Goal: Task Accomplishment & Management: Manage account settings

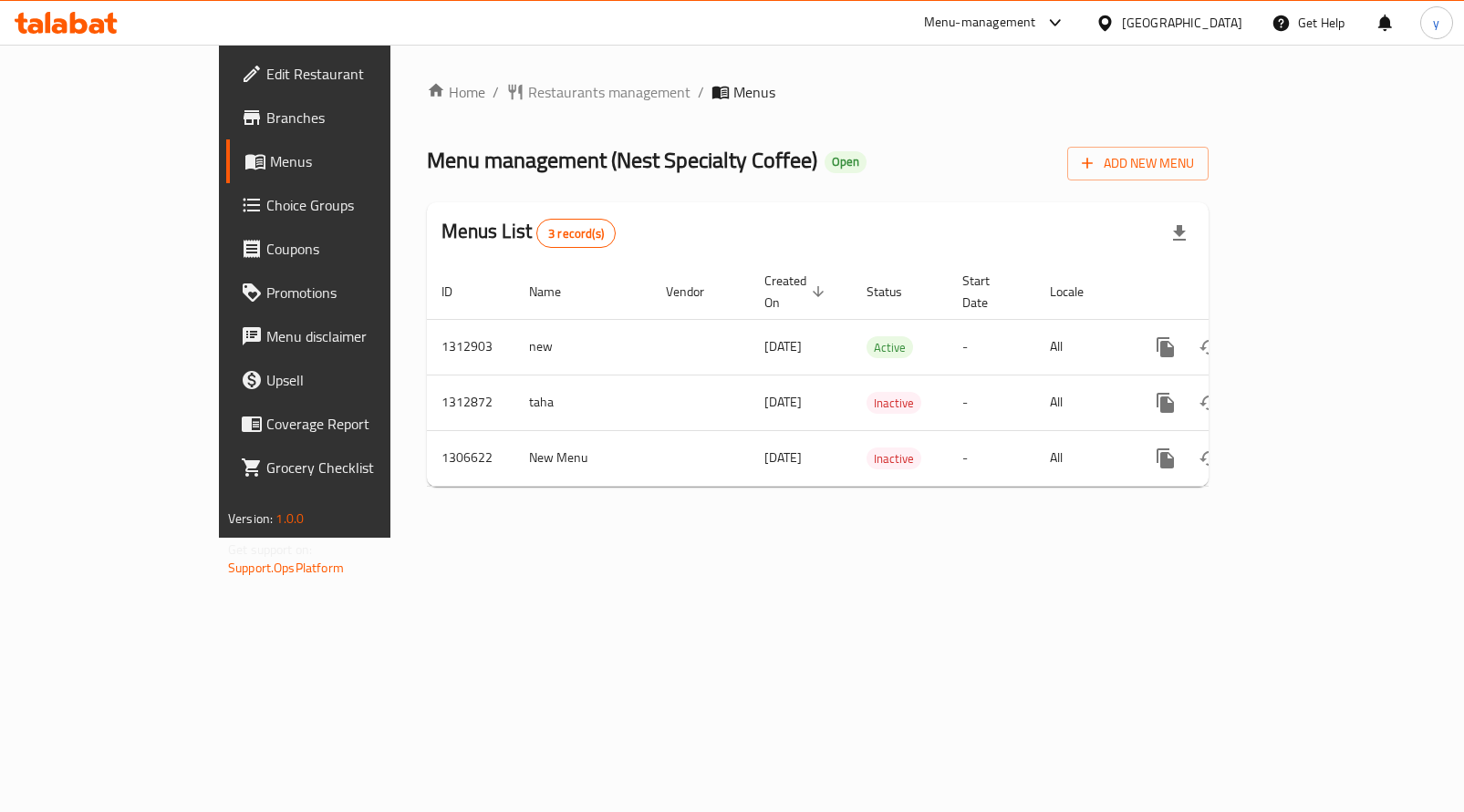
click at [266, 206] on span "Choice Groups" at bounding box center [357, 205] width 183 height 22
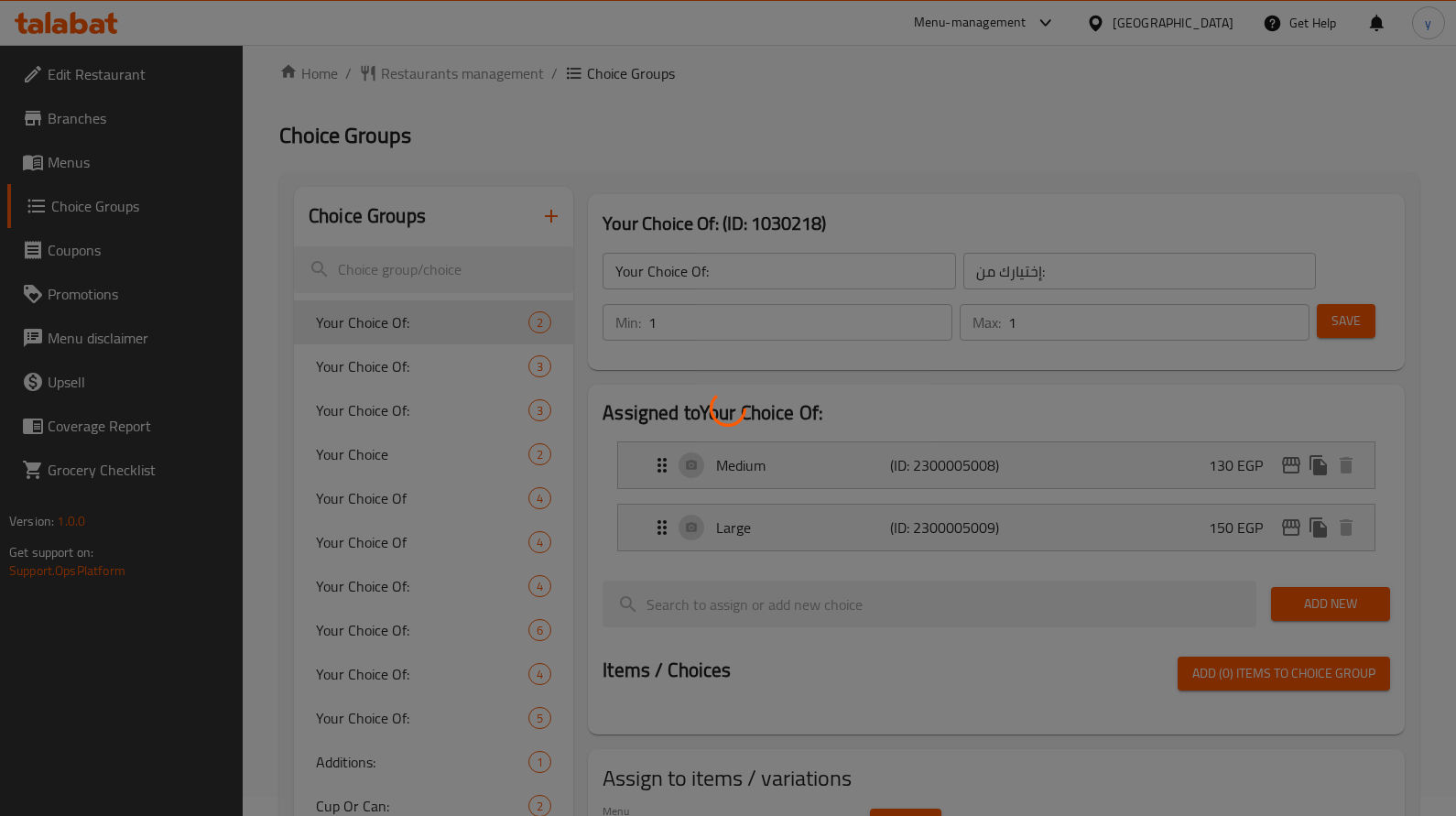
scroll to position [354, 0]
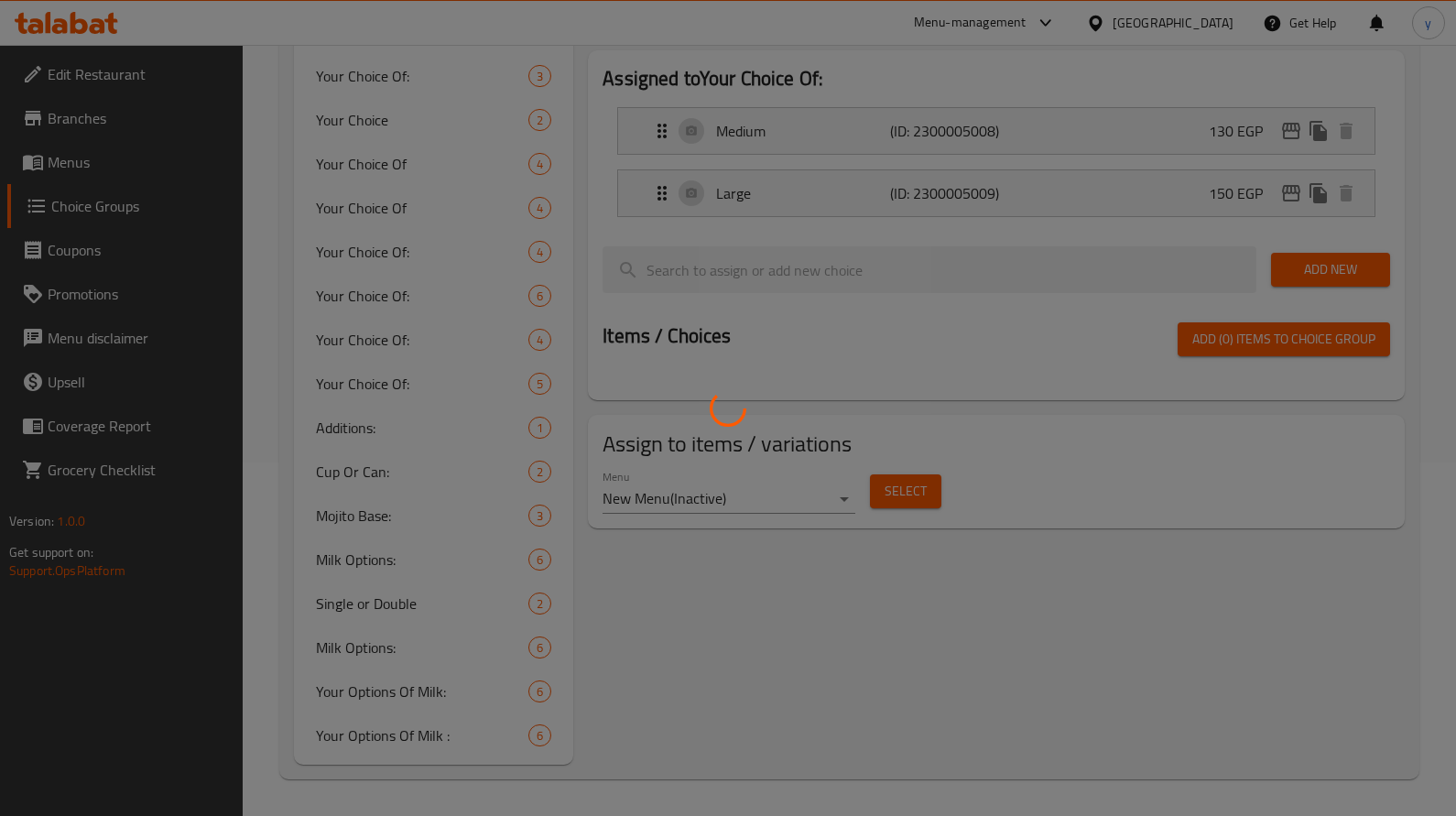
click at [364, 557] on div at bounding box center [728, 408] width 1456 height 816
click at [365, 558] on div at bounding box center [728, 408] width 1456 height 816
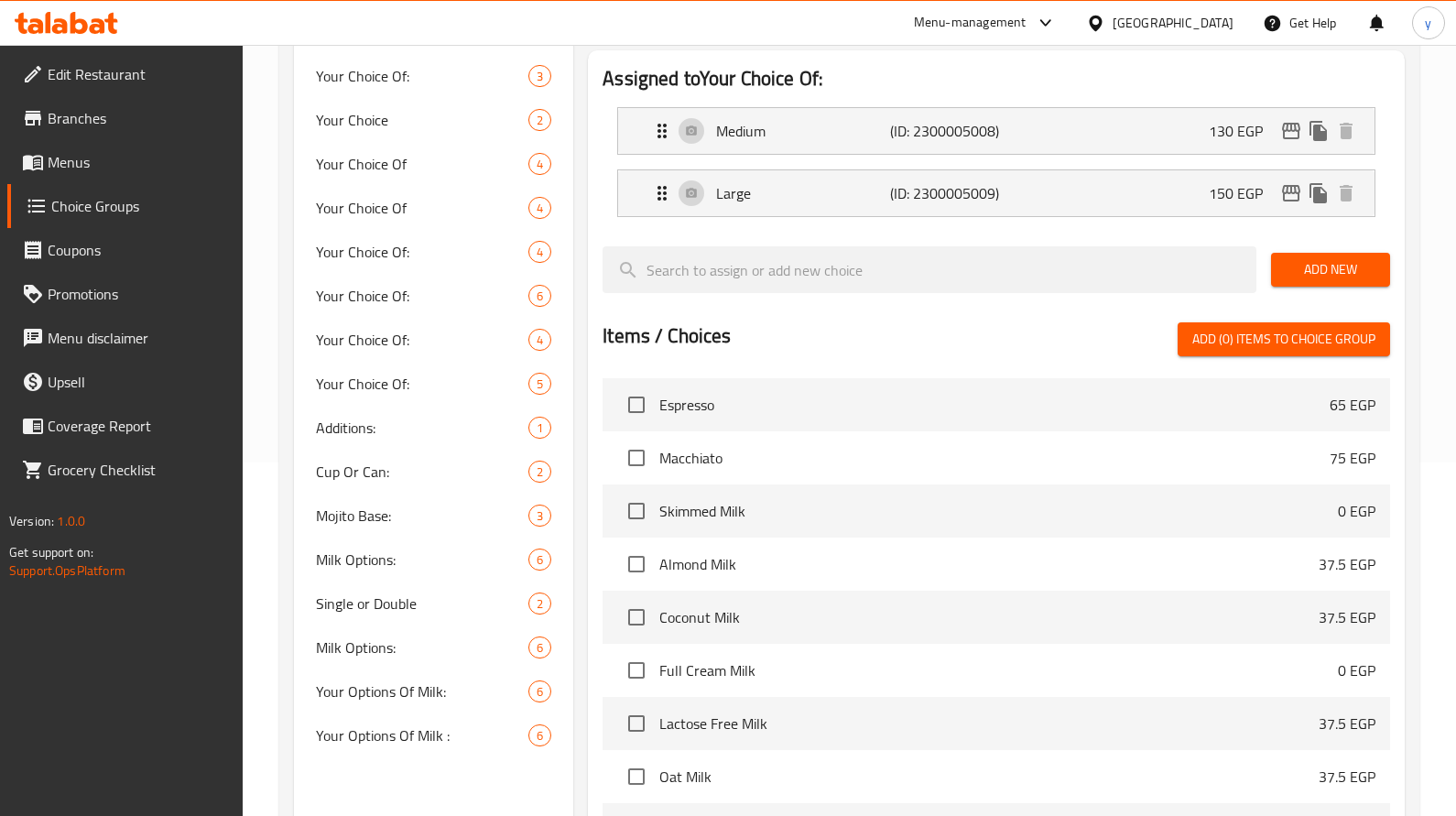
click at [365, 558] on div at bounding box center [728, 408] width 1456 height 816
click at [365, 558] on div "Home / Restaurants management / Choice Groups Choice Groups Choice Groups Your …" at bounding box center [850, 377] width 1140 height 1298
click at [365, 558] on span "Milk Options:" at bounding box center [395, 559] width 158 height 22
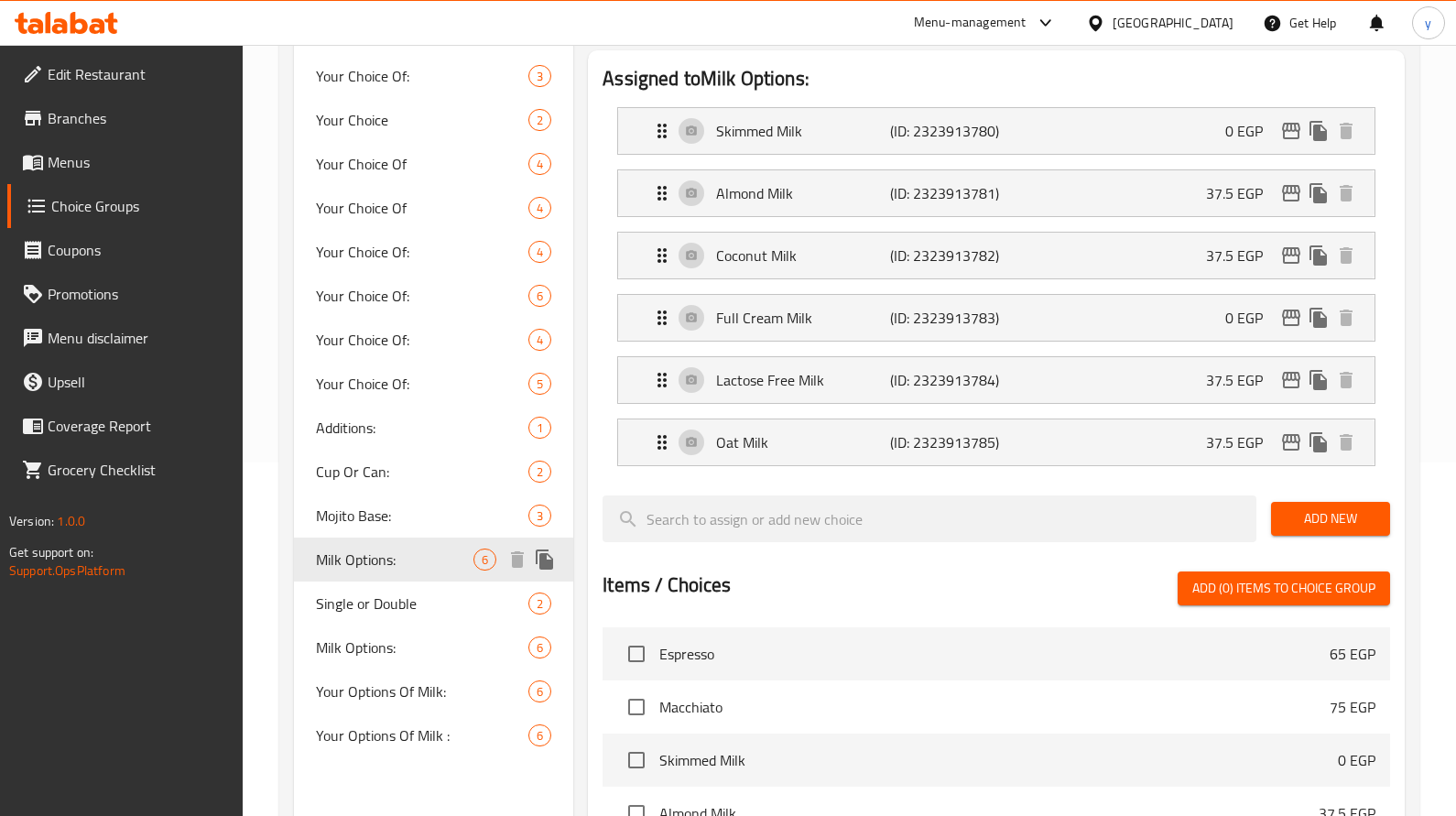
type input "Milk Options:"
type input "اختيارك من اللبن:"
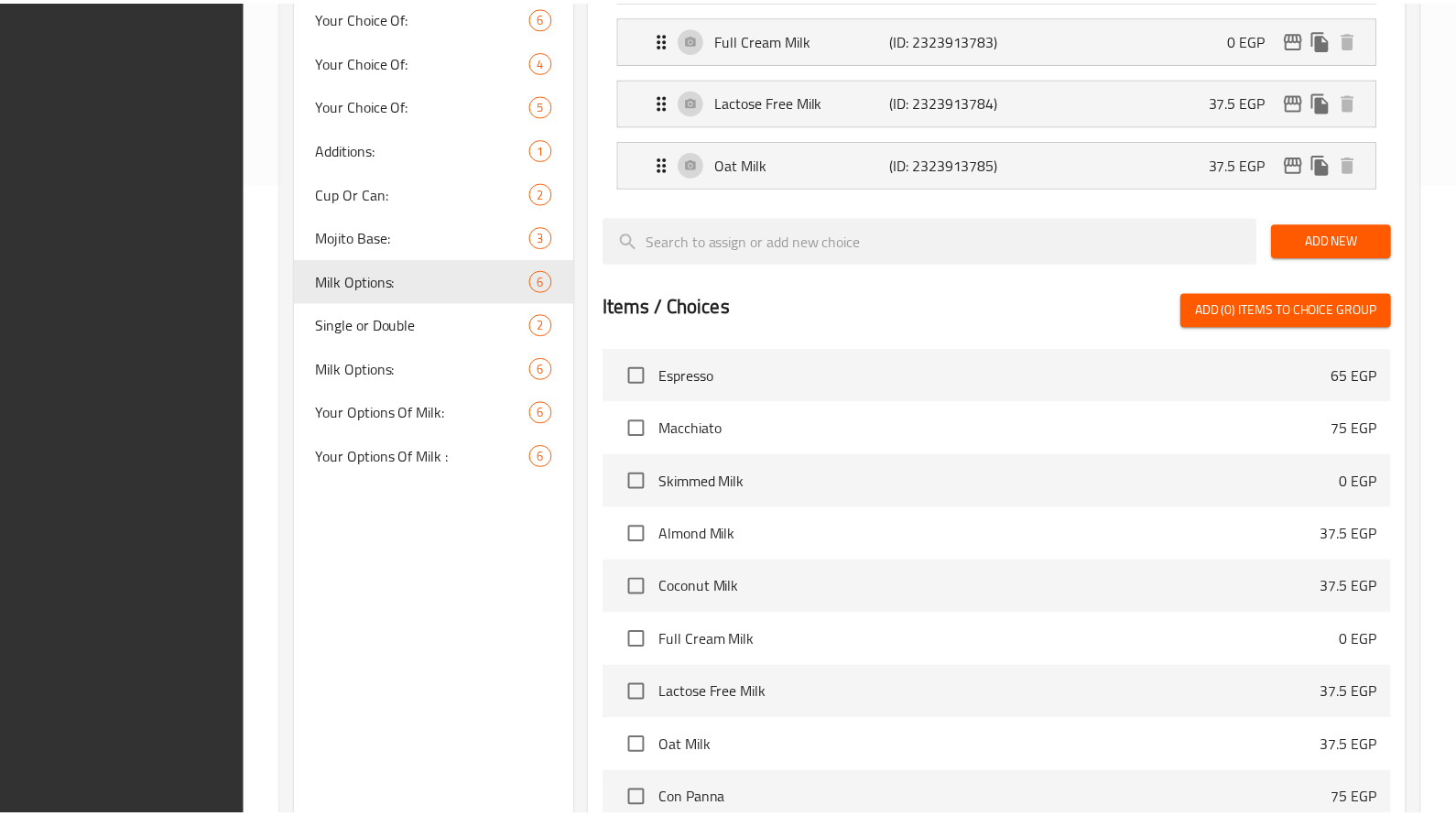
scroll to position [849, 0]
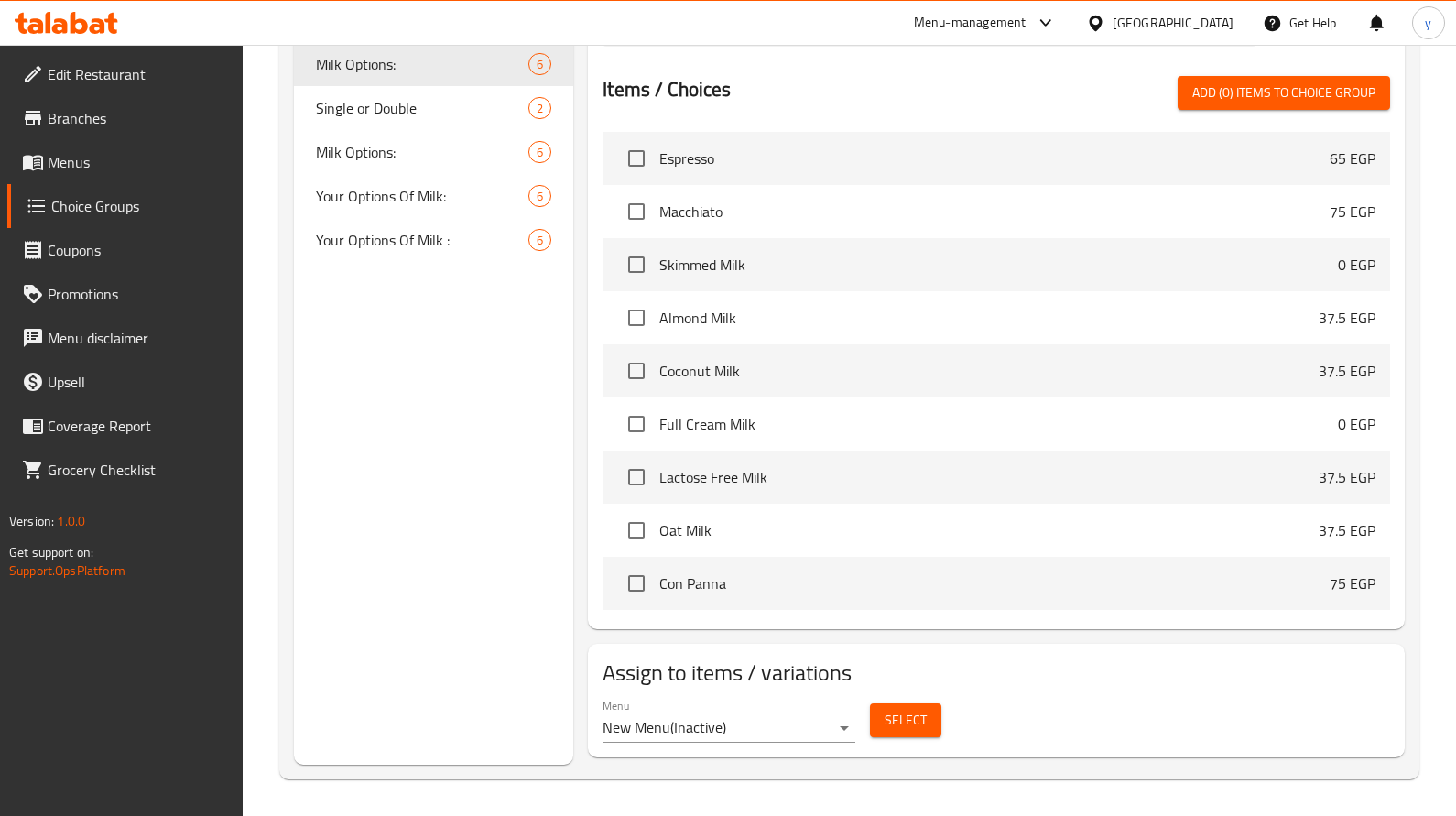
click at [92, 16] on icon at bounding box center [66, 22] width 104 height 22
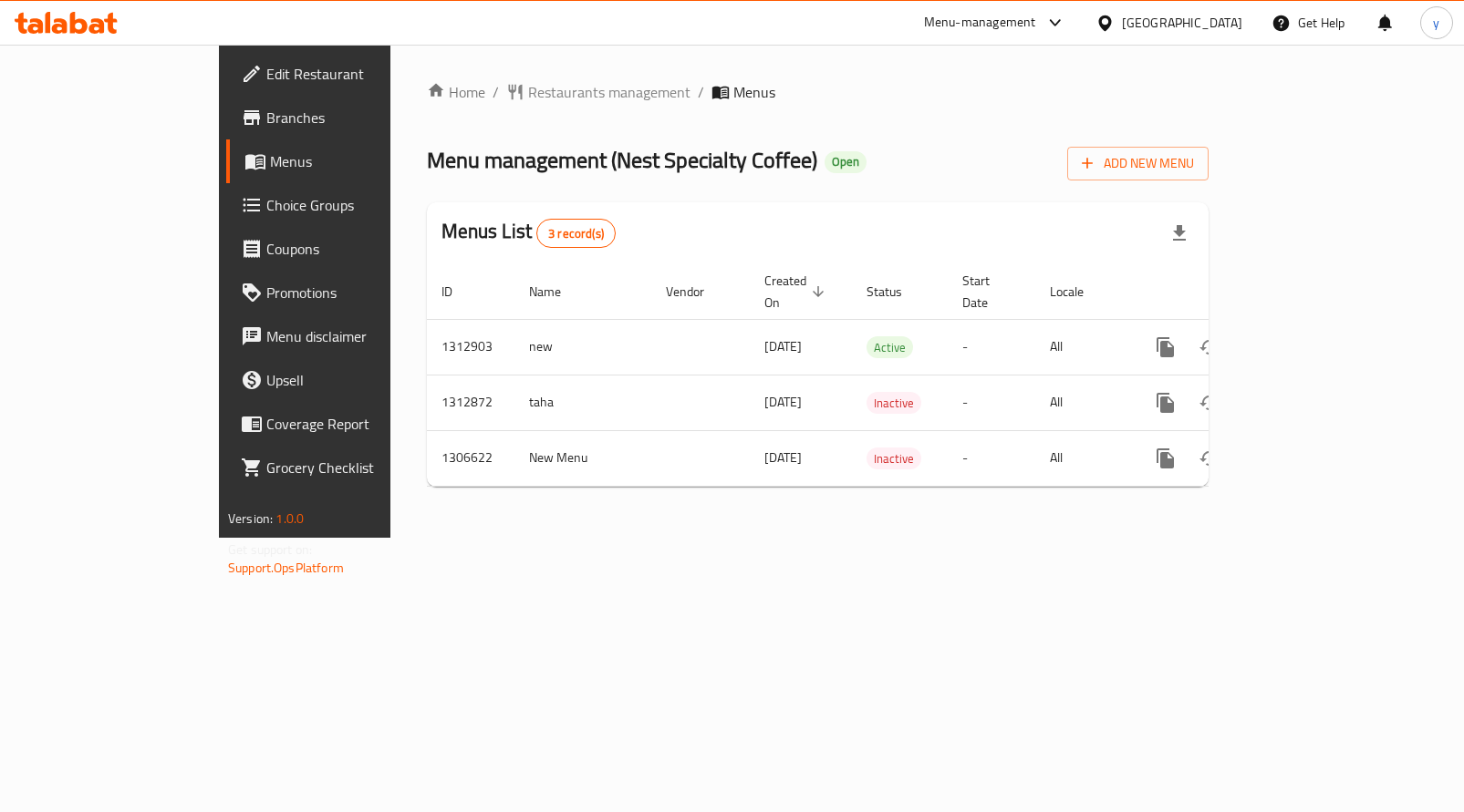
click at [266, 207] on span "Choice Groups" at bounding box center [357, 205] width 183 height 22
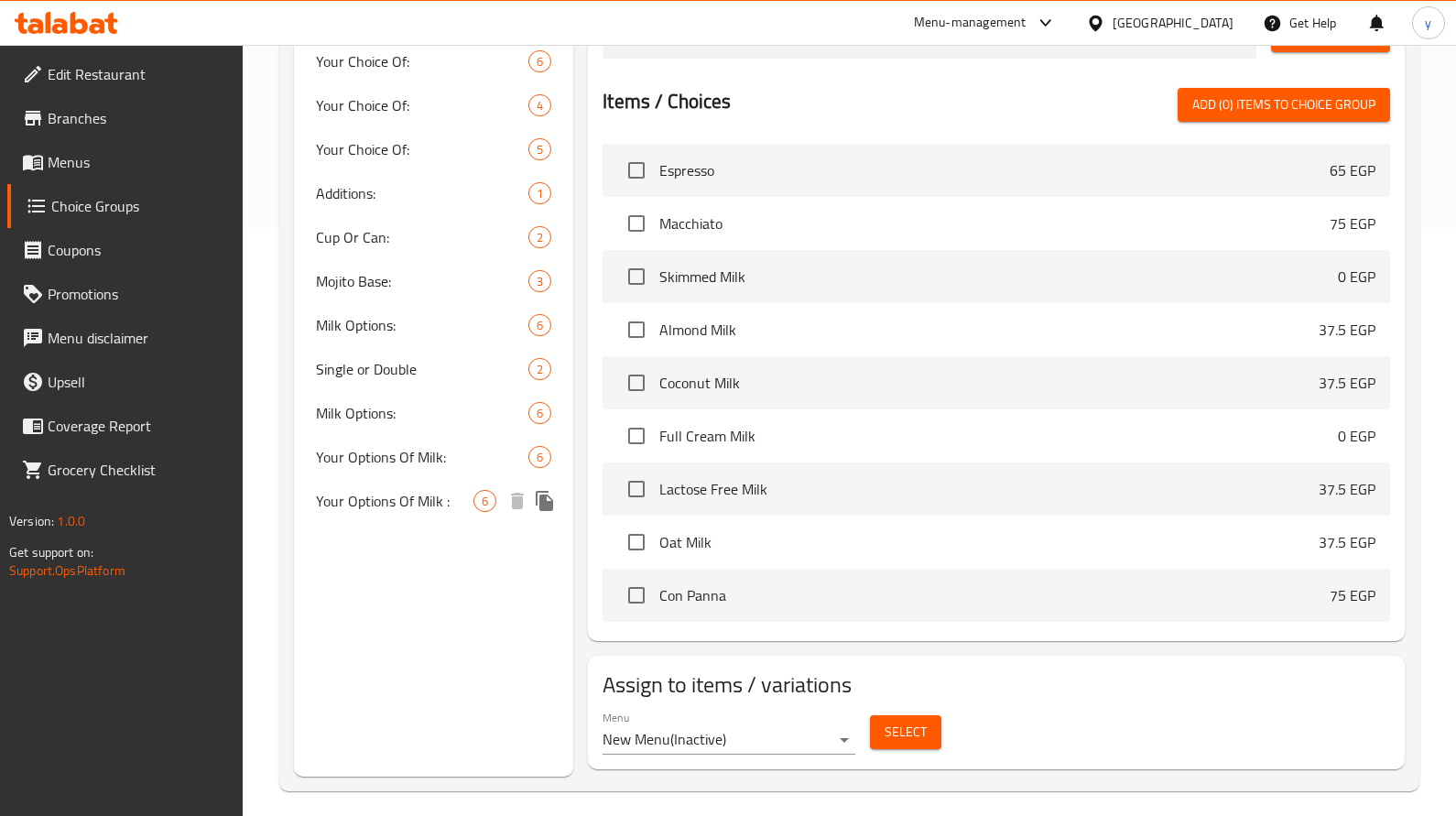
scroll to position [508, 0]
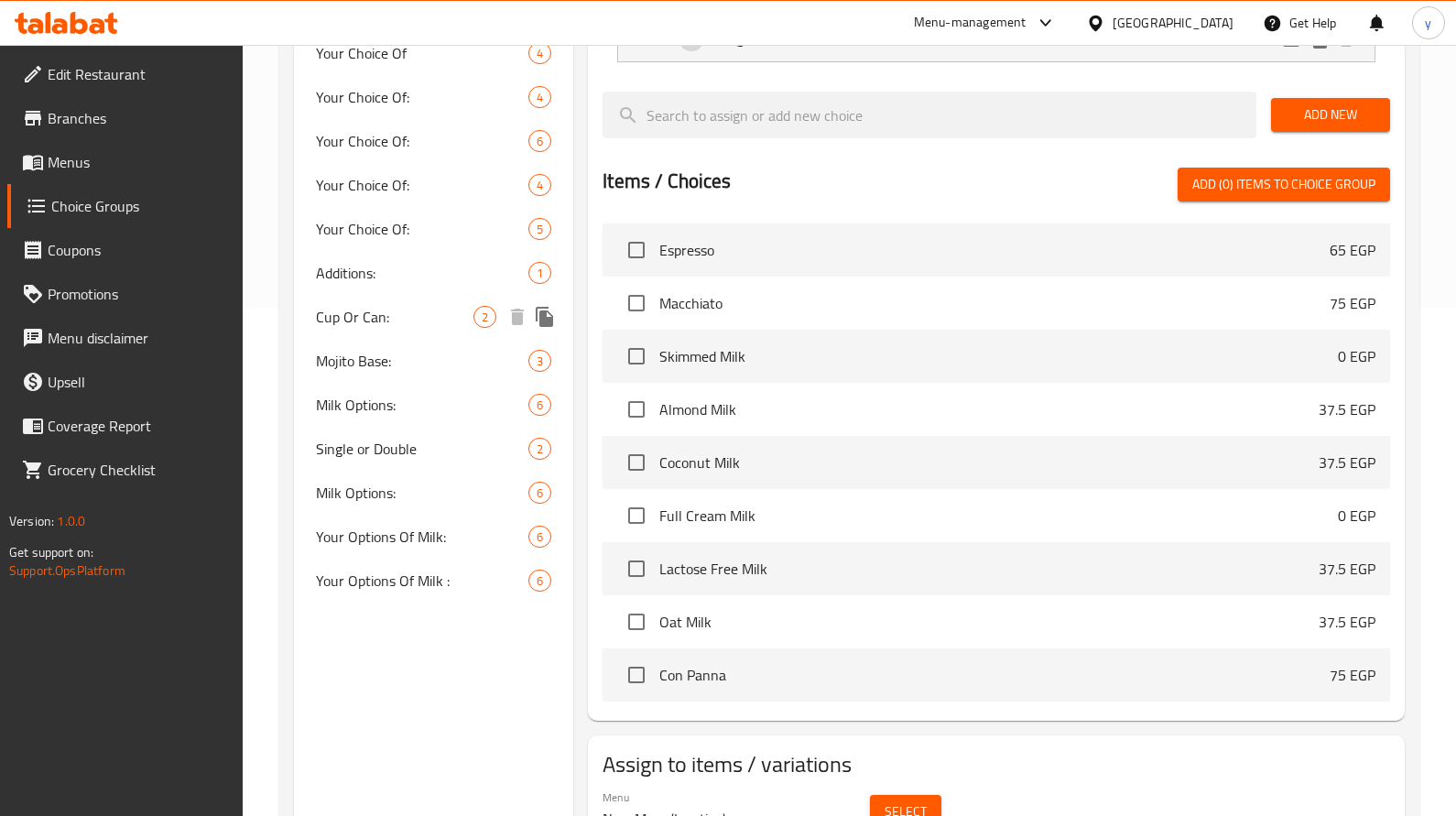
click at [386, 323] on span "Cup Or Can:" at bounding box center [395, 316] width 158 height 22
type input "Cup Or Can:"
type input "كوب ولا كانز:"
click at [386, 323] on span "Cup Or Can:" at bounding box center [395, 316] width 158 height 22
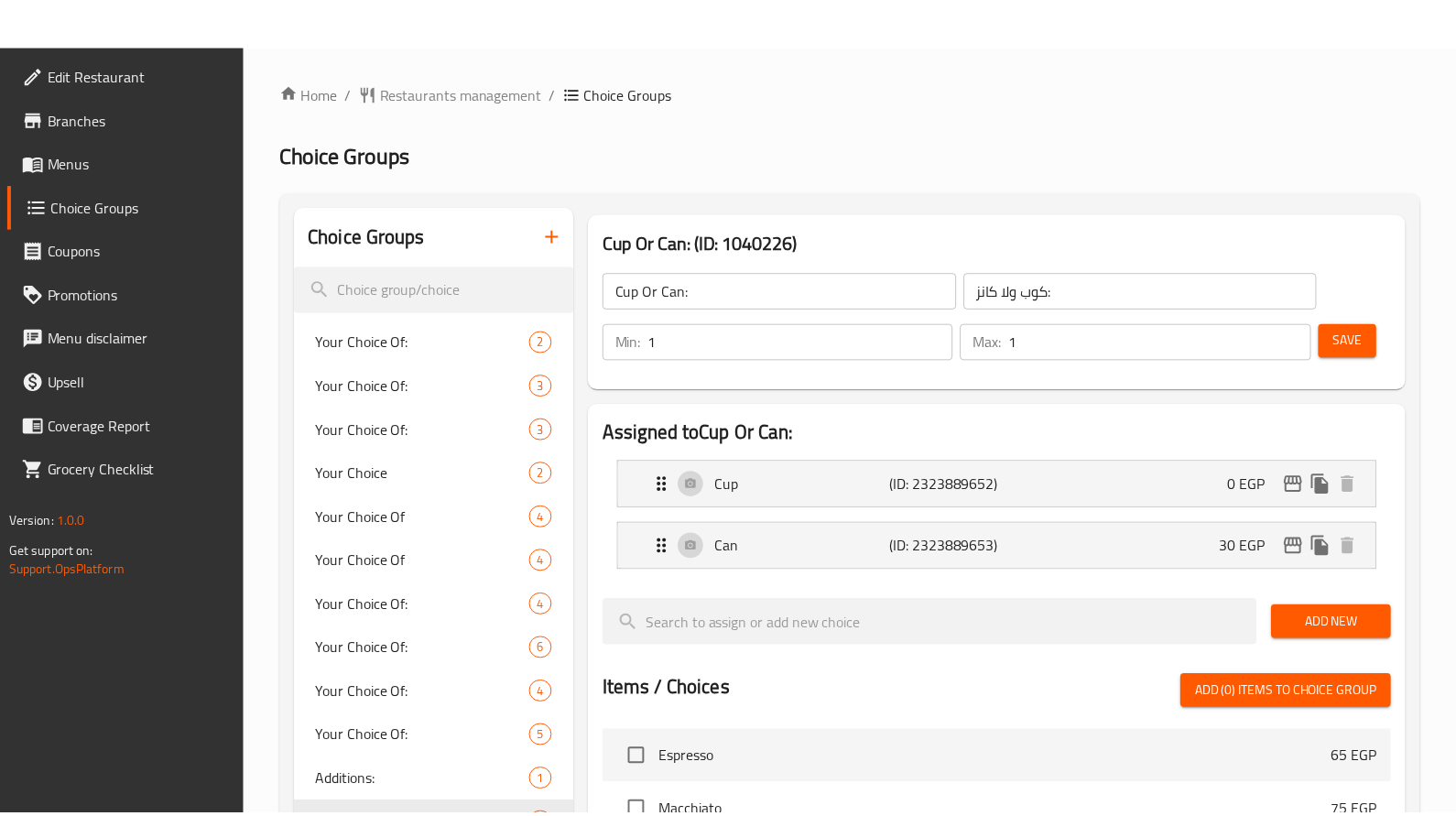
scroll to position [600, 0]
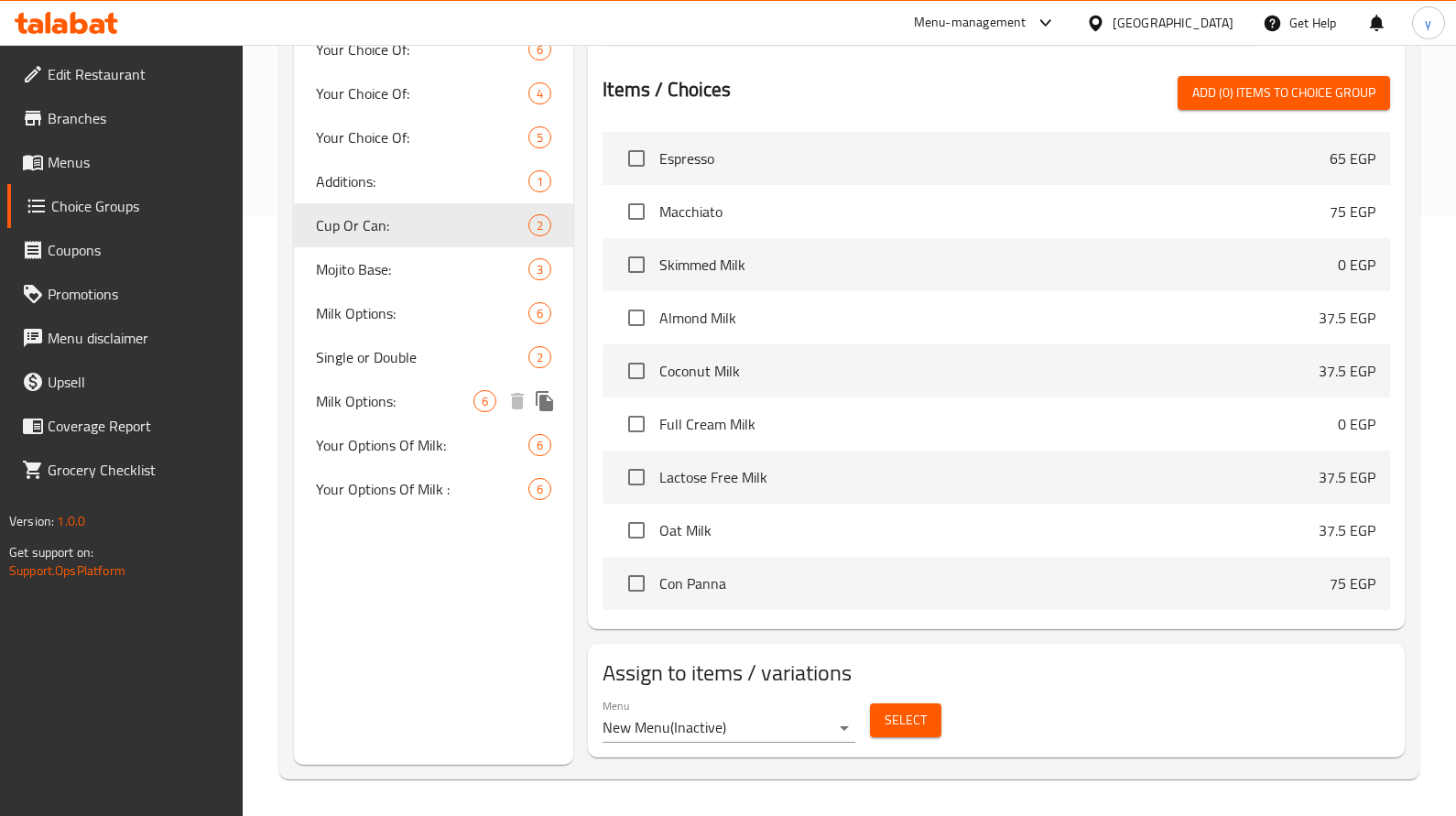
click at [386, 402] on span "Milk Options:" at bounding box center [395, 401] width 158 height 22
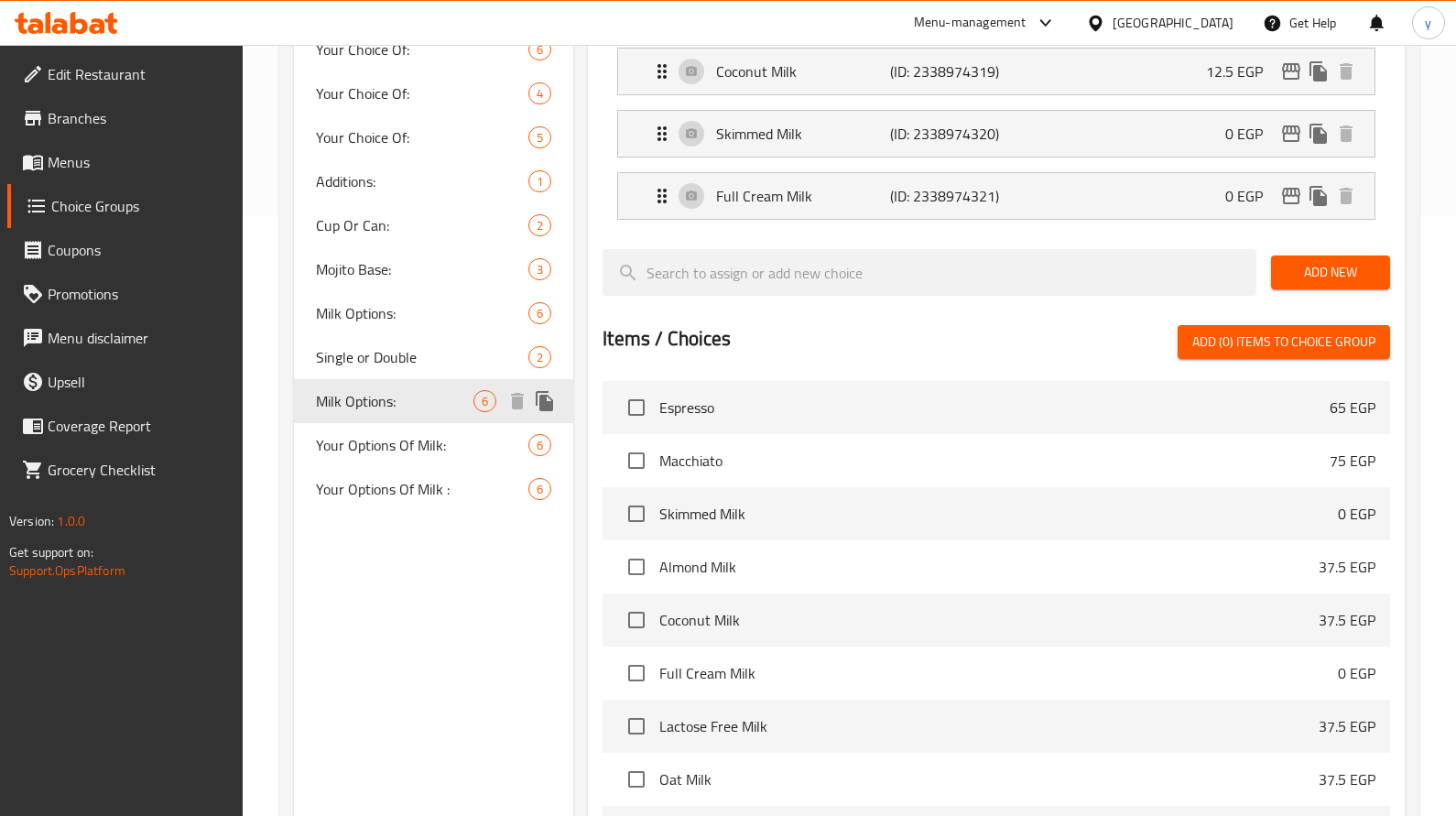
type input "Milk Options:"
type input "اختيارك من اللبن:"
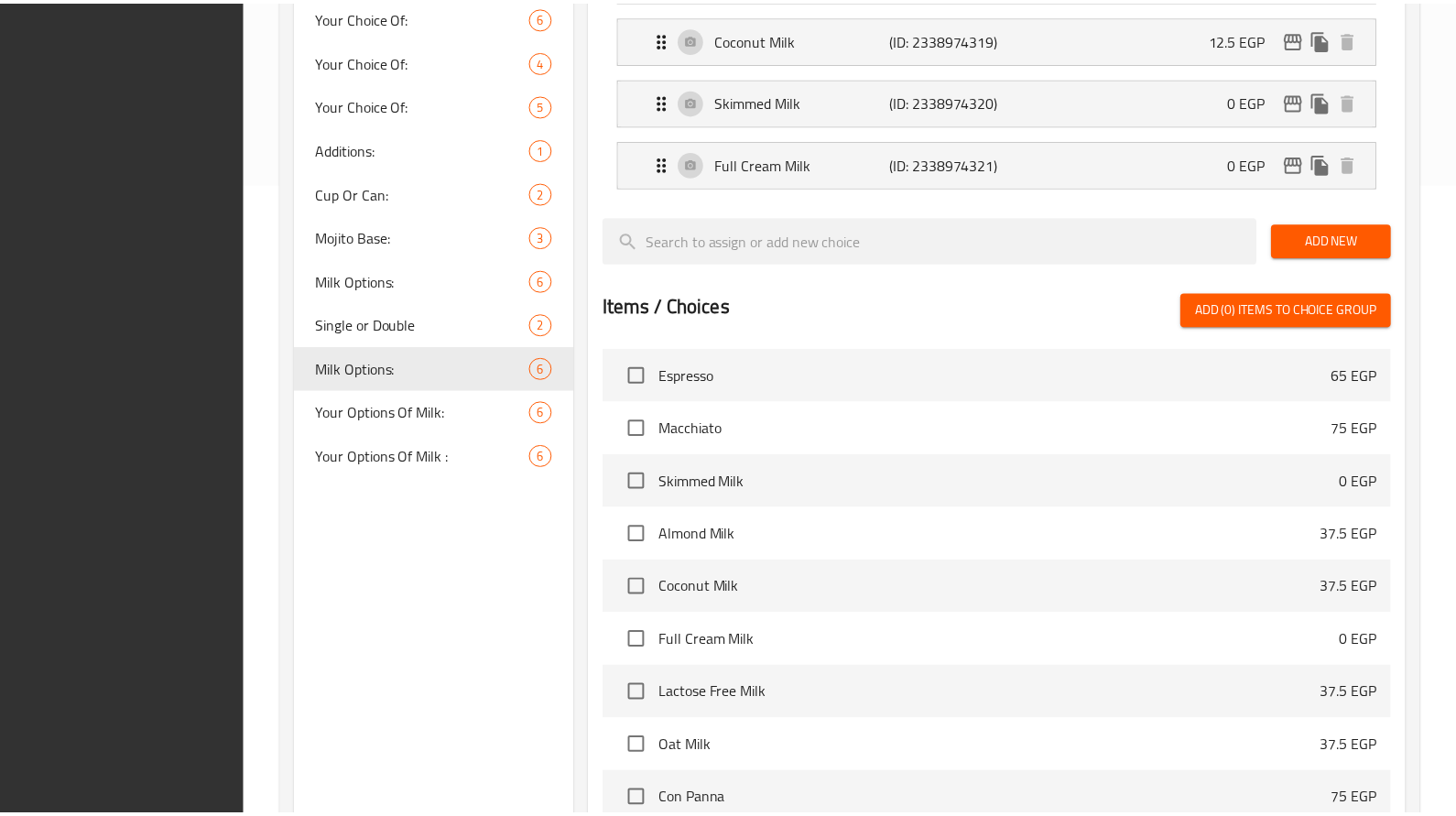
scroll to position [849, 0]
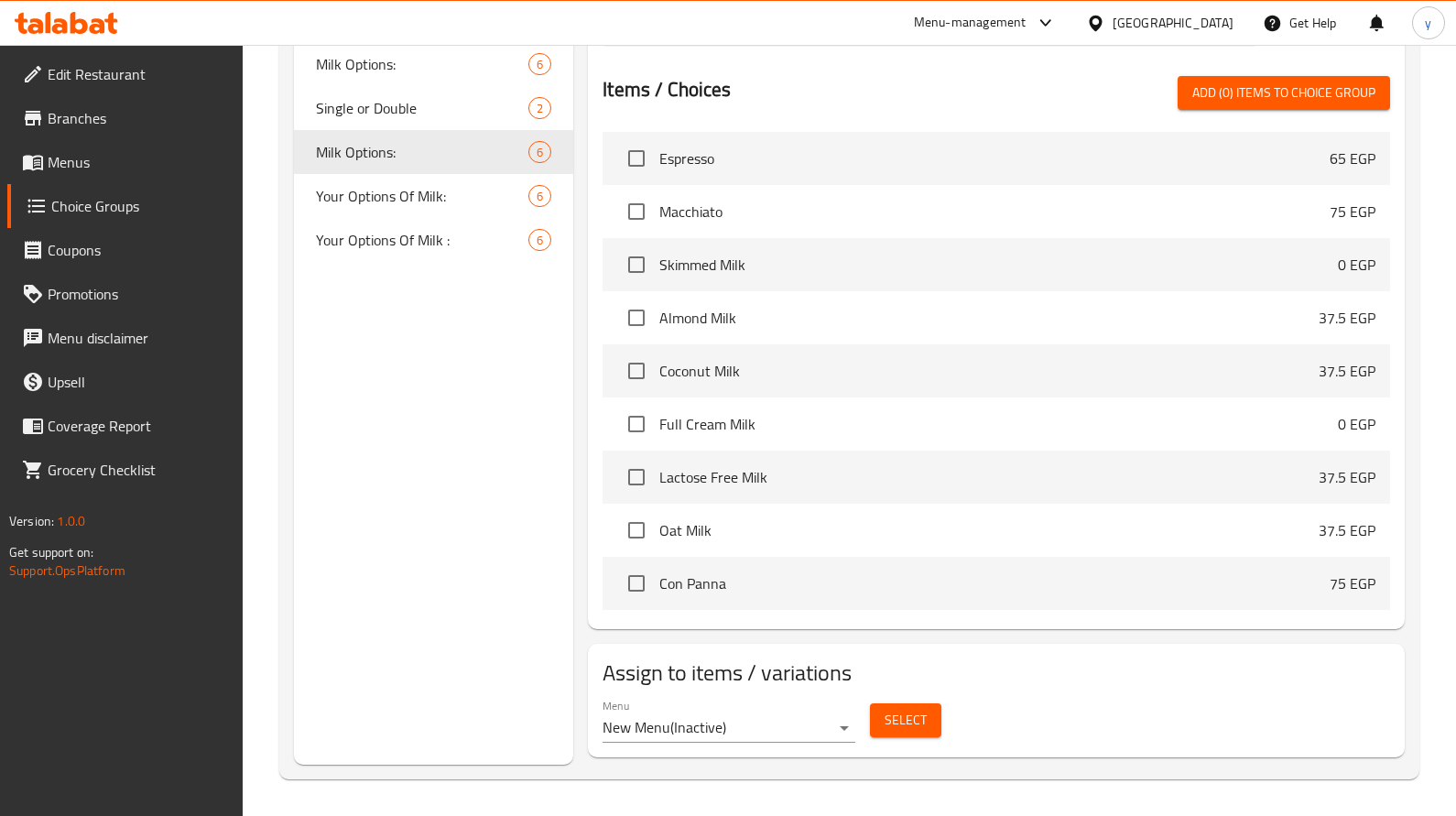
click at [89, 25] on icon at bounding box center [66, 22] width 104 height 22
